Goal: Task Accomplishment & Management: Use online tool/utility

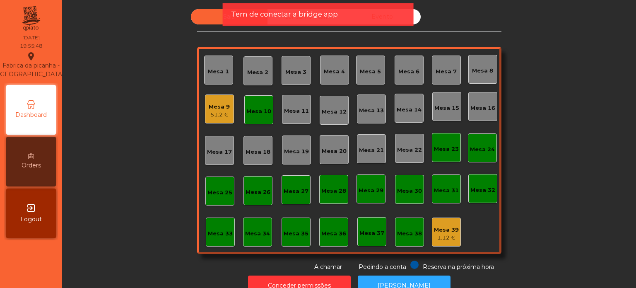
click at [414, 67] on div "Mesa 6" at bounding box center [408, 70] width 21 height 12
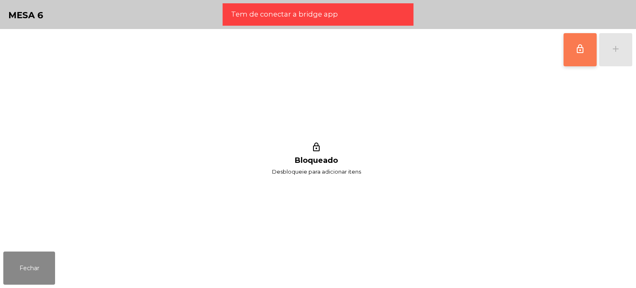
click at [585, 52] on button "lock_outline" at bounding box center [579, 49] width 33 height 33
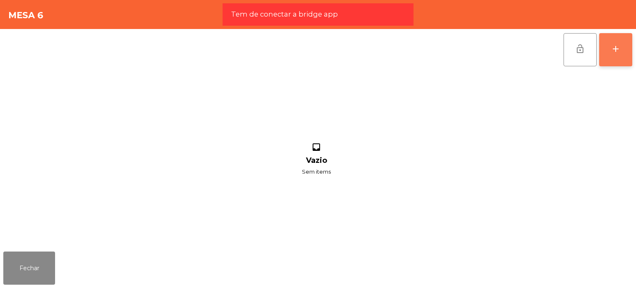
click at [617, 52] on div "add" at bounding box center [616, 49] width 10 height 10
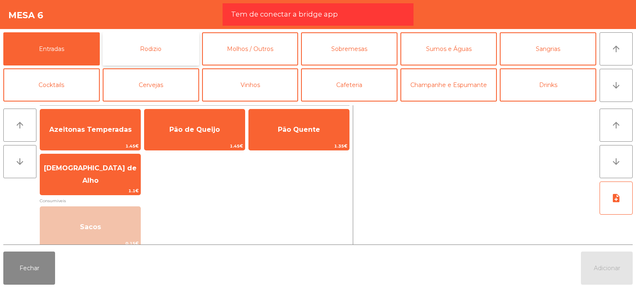
click at [151, 54] on button "Rodizio" at bounding box center [151, 48] width 96 height 33
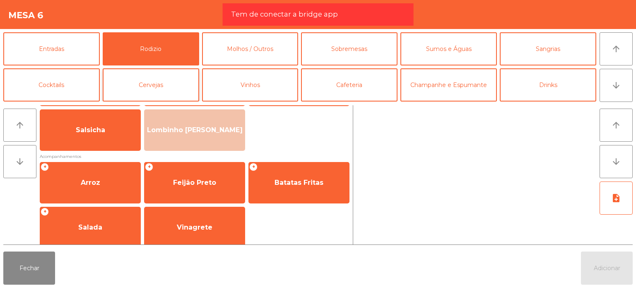
scroll to position [148, 0]
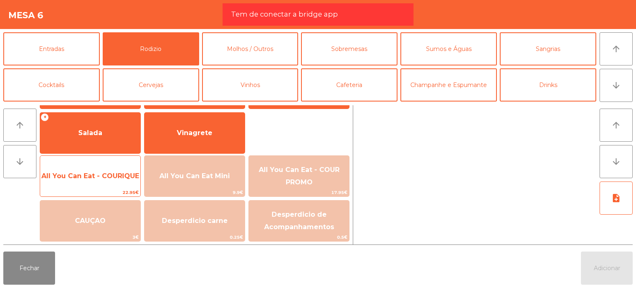
click at [96, 182] on span "All You Can Eat - COURIQUE" at bounding box center [90, 176] width 100 height 22
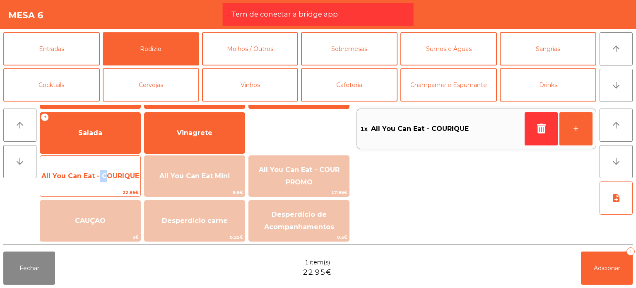
click at [96, 182] on span "All You Can Eat - COURIQUE" at bounding box center [90, 176] width 100 height 22
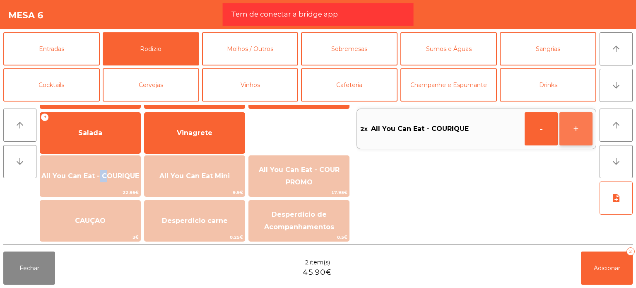
click at [575, 121] on button "+" at bounding box center [575, 128] width 33 height 33
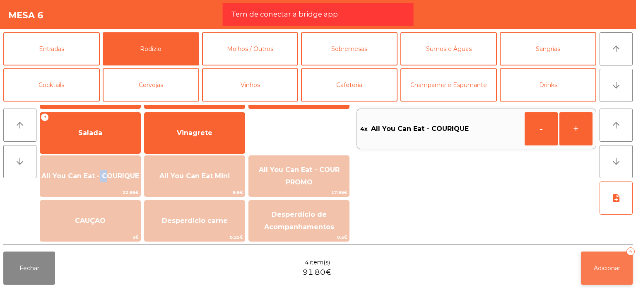
click at [600, 279] on button "Adicionar 4" at bounding box center [607, 267] width 52 height 33
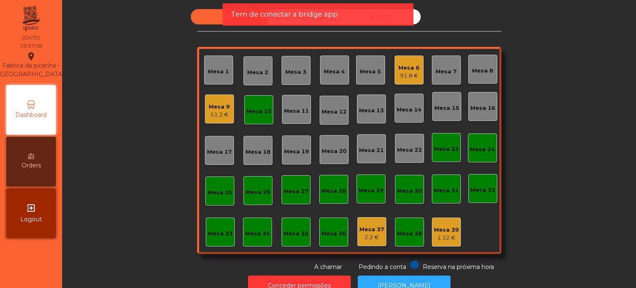
click at [294, 24] on div "Tem de conectar a bridge app" at bounding box center [318, 14] width 191 height 22
